Goal: Contribute content: Add original content to the website for others to see

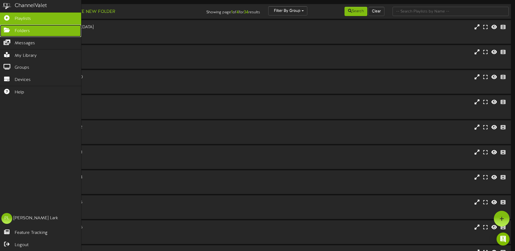
click at [7, 29] on icon at bounding box center [7, 29] width 14 height 4
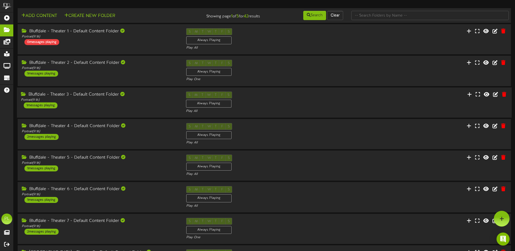
click at [101, 104] on div "Bluffdale - Theater 3 - Default Content Folder Portrait ( 9:16 ) 1 messages pla…" at bounding box center [99, 99] width 165 height 17
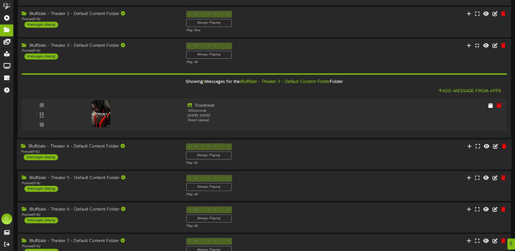
scroll to position [54, 0]
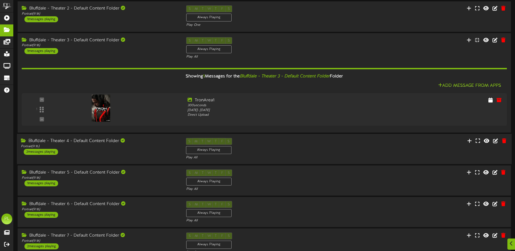
click at [91, 150] on div "Bluffdale - Theater 4 - Default Content Folder Portrait ( 9:16 ) 2 messages pla…" at bounding box center [99, 146] width 165 height 17
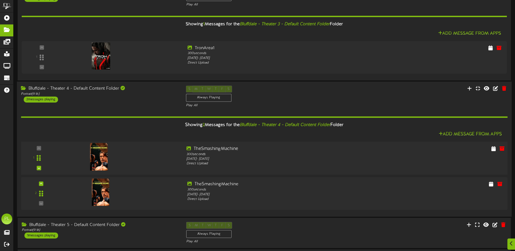
scroll to position [109, 0]
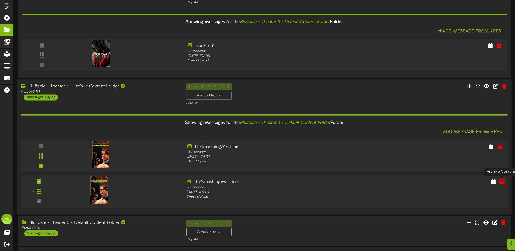
click at [501, 181] on icon at bounding box center [502, 181] width 6 height 6
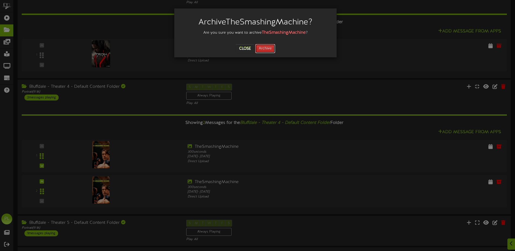
click at [263, 47] on button "Archive" at bounding box center [265, 48] width 20 height 9
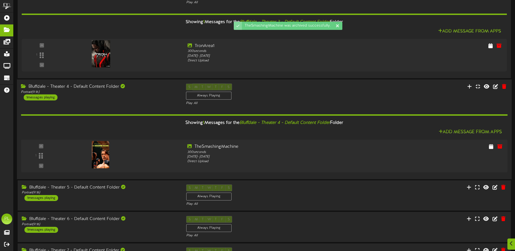
click at [86, 89] on div "Bluffdale - Theater 4 - Default Content Folder" at bounding box center [99, 86] width 157 height 6
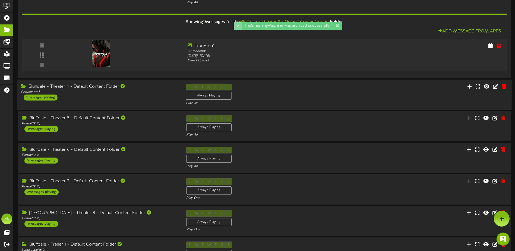
scroll to position [0, 0]
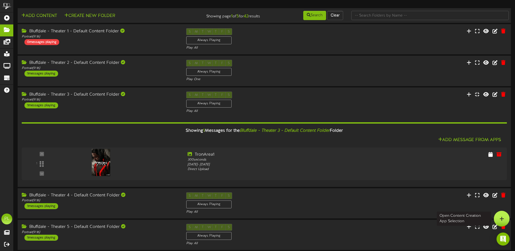
click at [503, 219] on icon at bounding box center [501, 218] width 5 height 5
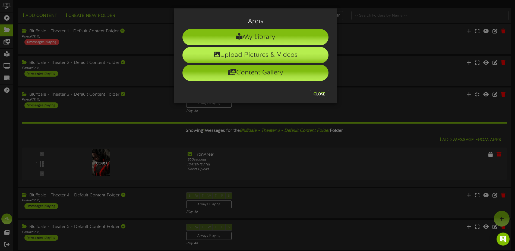
click at [268, 54] on li "Upload Pictures & Videos" at bounding box center [255, 55] width 146 height 16
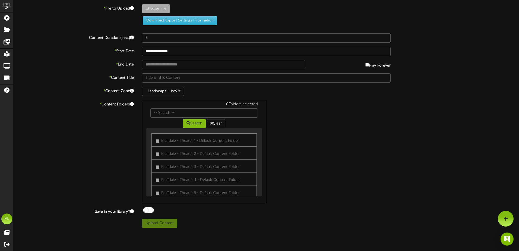
type input "**********"
type input "1011th1demon_conj"
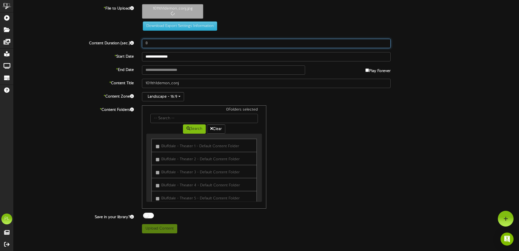
drag, startPoint x: 163, startPoint y: 44, endPoint x: 129, endPoint y: 45, distance: 33.7
click at [129, 45] on div "Content Duration (sec.) 8" at bounding box center [266, 43] width 514 height 9
type input "300"
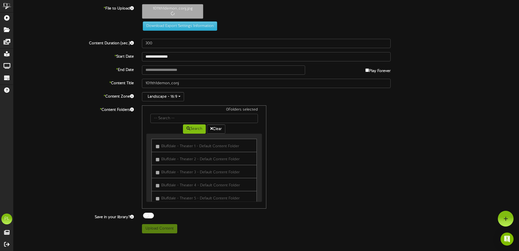
click at [180, 77] on div "**********" at bounding box center [266, 118] width 505 height 229
click at [180, 72] on input "text" at bounding box center [223, 69] width 163 height 9
type input "**********"
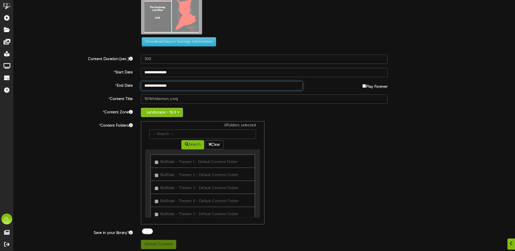
scroll to position [53, 0]
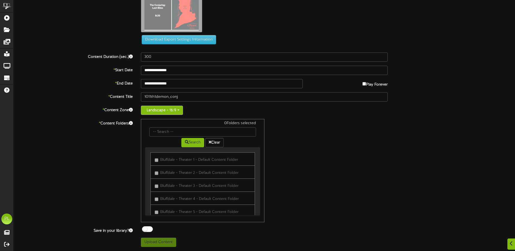
click at [161, 111] on button "Landscape - 16:9" at bounding box center [162, 110] width 42 height 9
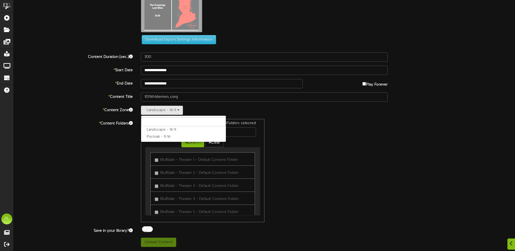
click at [158, 135] on label "Portrait - 9:16" at bounding box center [183, 136] width 85 height 7
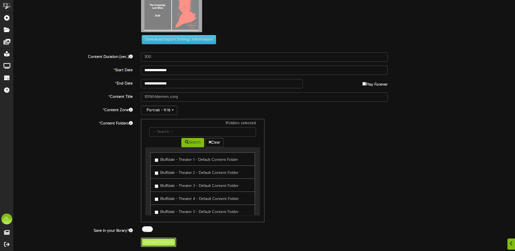
click at [163, 245] on button "Upload Content" at bounding box center [158, 241] width 35 height 9
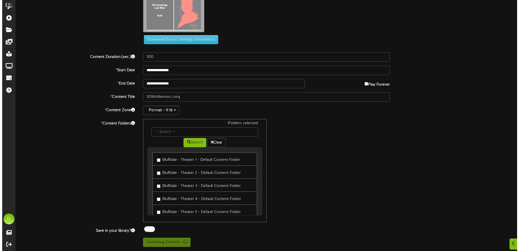
scroll to position [0, 0]
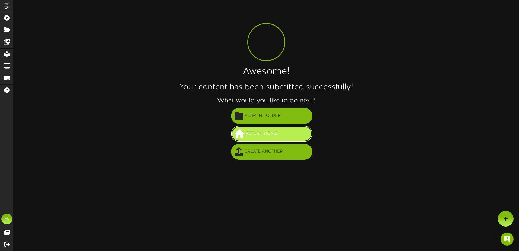
click at [277, 132] on span "Return Home" at bounding box center [261, 133] width 35 height 9
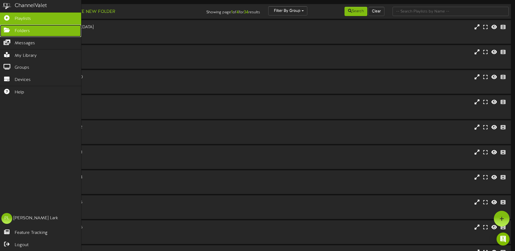
click at [6, 30] on icon at bounding box center [7, 29] width 14 height 4
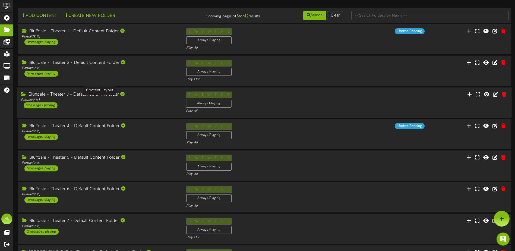
click at [109, 98] on div "Portrait ( 9:16 )" at bounding box center [99, 99] width 157 height 5
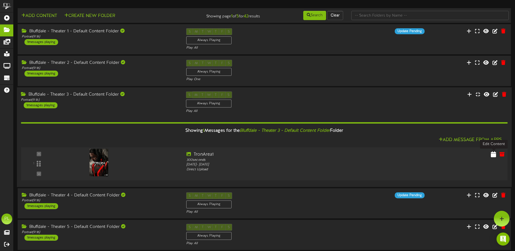
click at [492, 152] on icon at bounding box center [493, 154] width 5 height 6
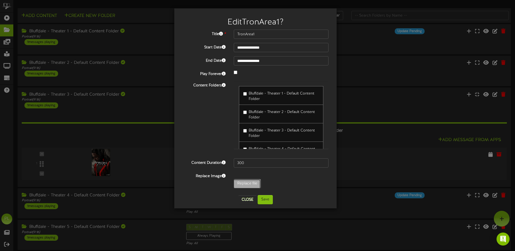
type input "**********"
type input "TronAres"
click at [267, 201] on button "Save" at bounding box center [265, 199] width 15 height 9
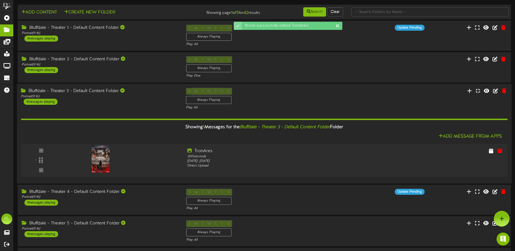
scroll to position [54, 0]
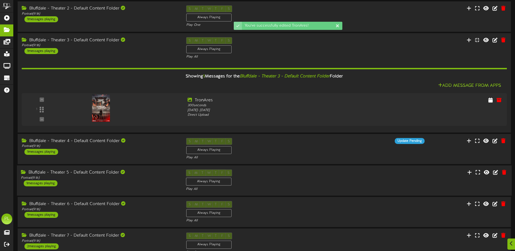
click at [115, 176] on div "Portrait ( 9:16 )" at bounding box center [99, 178] width 157 height 5
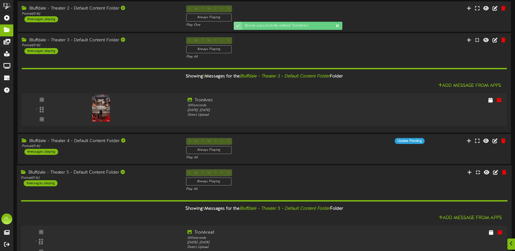
scroll to position [81, 0]
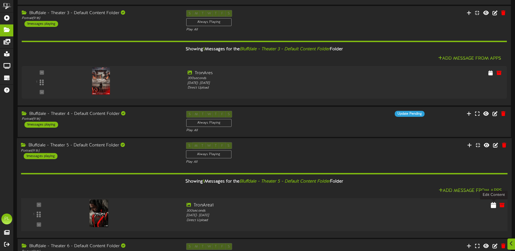
click at [497, 205] on button at bounding box center [493, 205] width 9 height 8
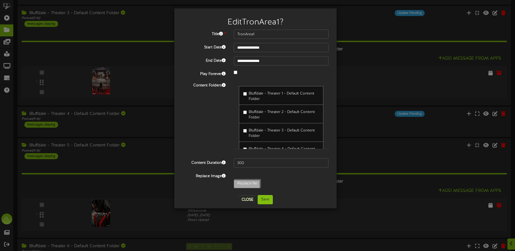
type input "**********"
type input "TronAres"
click at [266, 200] on button "Save" at bounding box center [265, 199] width 15 height 9
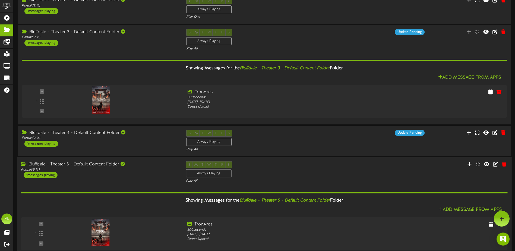
scroll to position [54, 0]
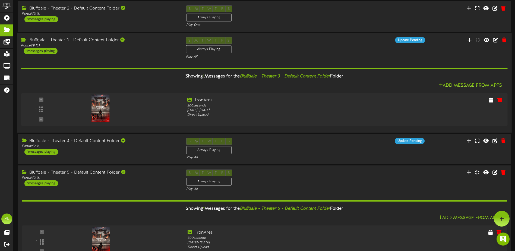
drag, startPoint x: 112, startPoint y: 41, endPoint x: 113, endPoint y: 45, distance: 4.1
click at [112, 41] on div "Bluffdale - Theater 3 - Default Content Folder" at bounding box center [99, 40] width 157 height 6
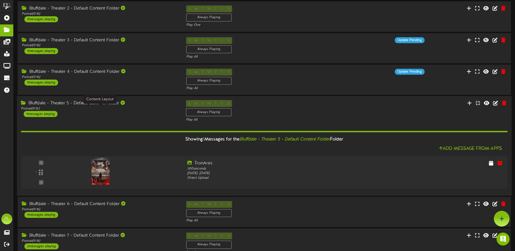
click at [119, 104] on div "Bluffdale - Theater 5 - Default Content Folder" at bounding box center [99, 103] width 157 height 6
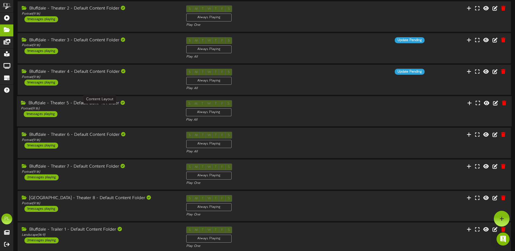
click at [115, 108] on div "Portrait ( 9:16 )" at bounding box center [99, 108] width 157 height 5
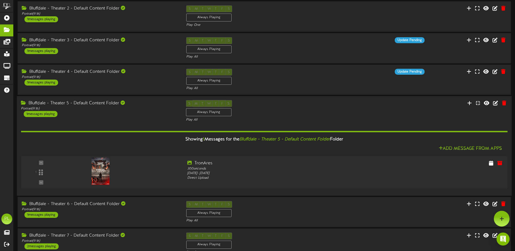
scroll to position [0, 0]
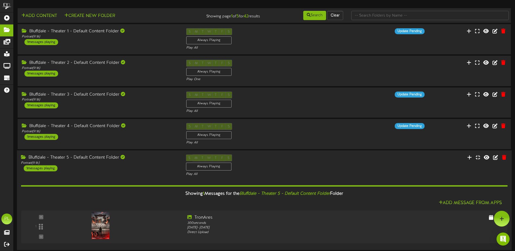
click at [112, 153] on div "Bluffdale - Theater 5 - Default Content Folder Portrait ( 9:16 ) 1 messages pla…" at bounding box center [264, 200] width 495 height 100
